Goal: Task Accomplishment & Management: Use online tool/utility

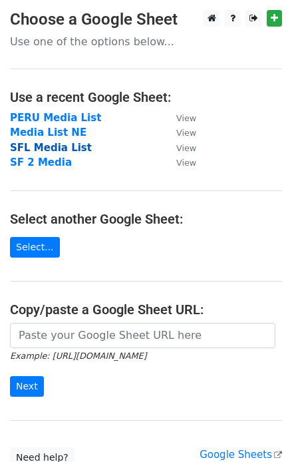
click at [54, 146] on strong "SFL Media List" at bounding box center [51, 148] width 82 height 12
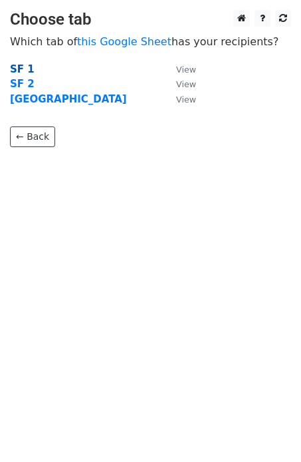
click at [24, 70] on strong "SF 1" at bounding box center [22, 69] width 25 height 12
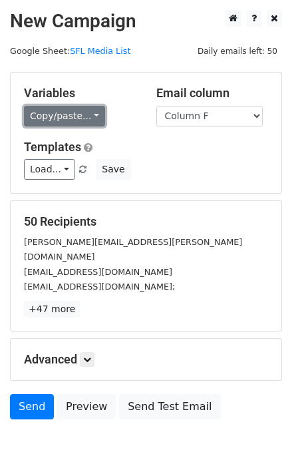
click at [90, 117] on link "Copy/paste..." at bounding box center [64, 116] width 81 height 21
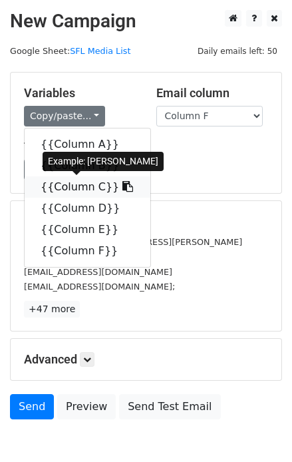
click at [80, 186] on link "{{Column C}}" at bounding box center [88, 186] width 126 height 21
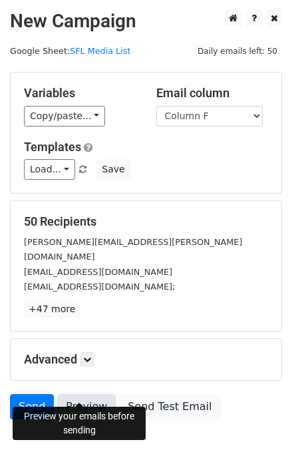
click at [75, 394] on link "Preview" at bounding box center [86, 406] width 59 height 25
click at [80, 394] on link "Preview" at bounding box center [86, 406] width 59 height 25
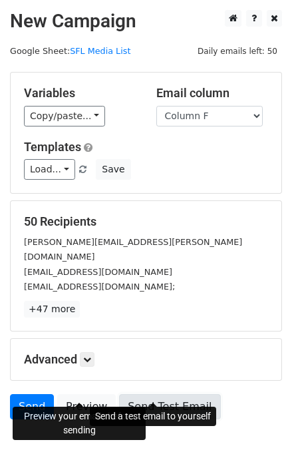
click at [154, 394] on link "Send Test Email" at bounding box center [169, 406] width 101 height 25
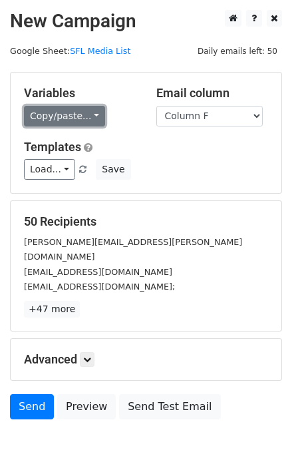
click at [86, 118] on link "Copy/paste..." at bounding box center [64, 116] width 81 height 21
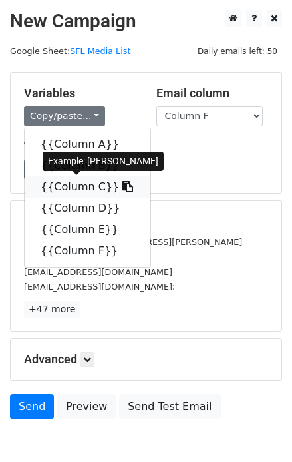
click at [79, 188] on link "{{Column C}}" at bounding box center [88, 186] width 126 height 21
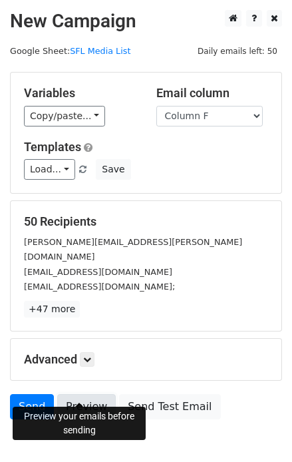
click at [82, 394] on link "Preview" at bounding box center [86, 406] width 59 height 25
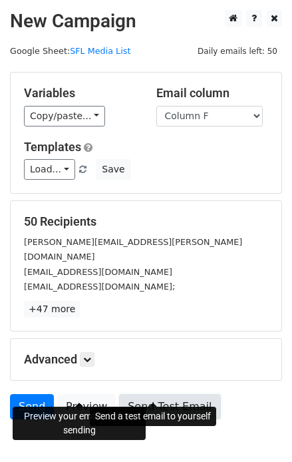
click at [134, 394] on link "Send Test Email" at bounding box center [169, 406] width 101 height 25
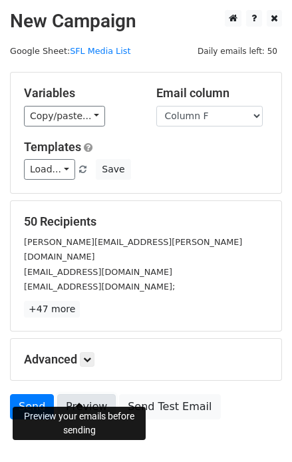
click at [81, 396] on link "Preview" at bounding box center [86, 406] width 59 height 25
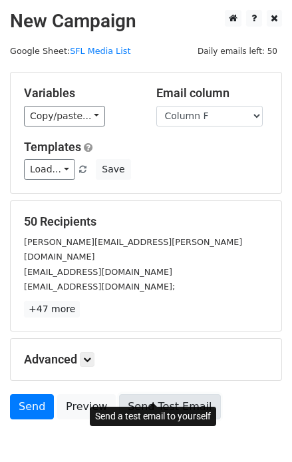
click at [140, 394] on link "Send Test Email" at bounding box center [169, 406] width 101 height 25
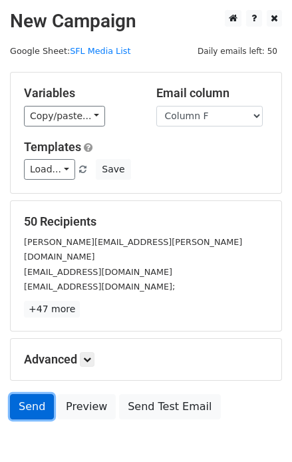
click at [33, 394] on link "Send" at bounding box center [32, 406] width 44 height 25
